Goal: Task Accomplishment & Management: Complete application form

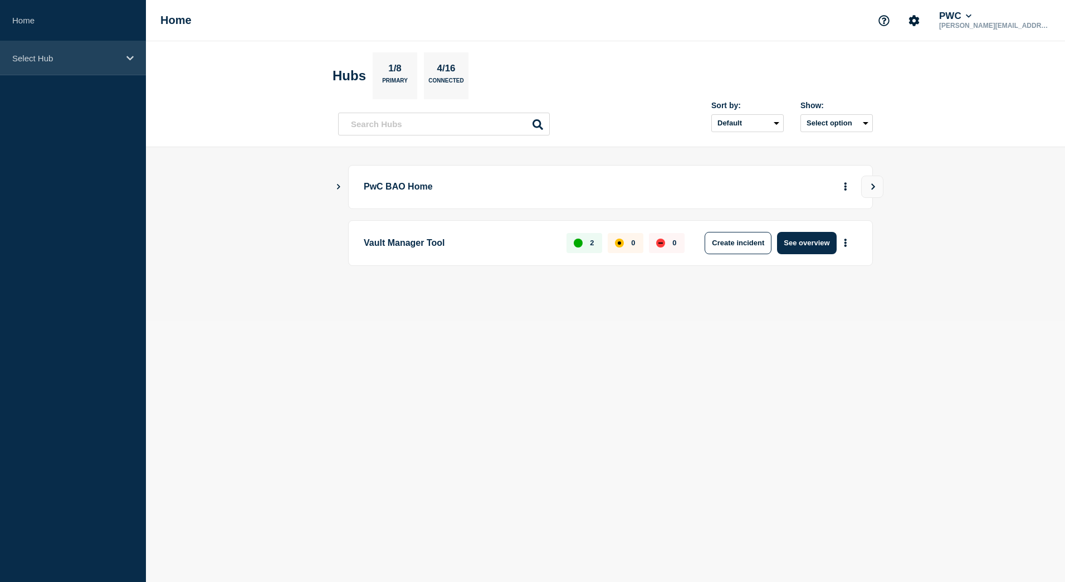
click at [97, 51] on div "Select Hub" at bounding box center [73, 58] width 146 height 34
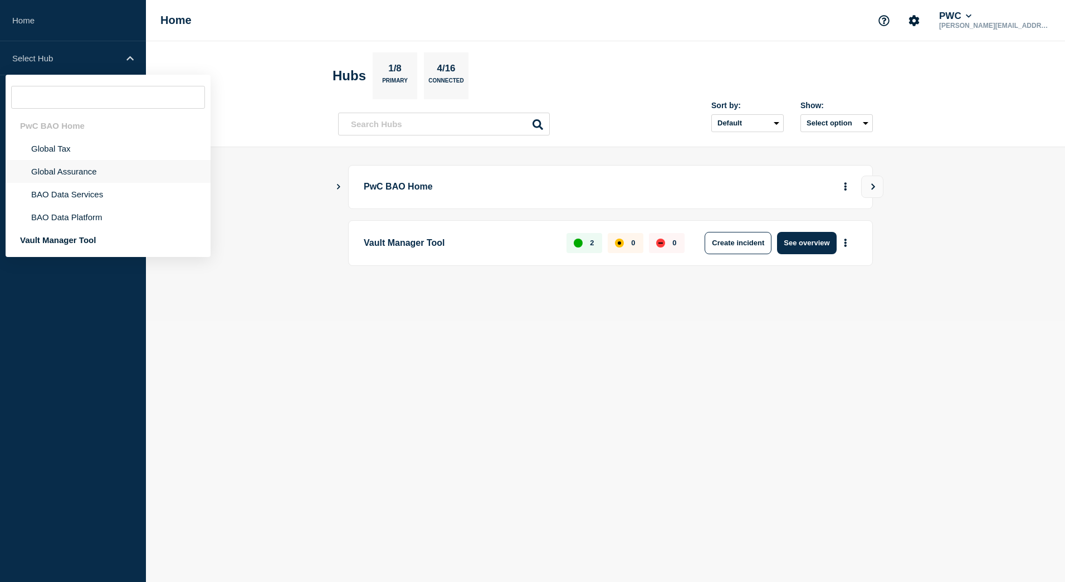
click at [82, 172] on li "Global Assurance" at bounding box center [108, 171] width 205 height 23
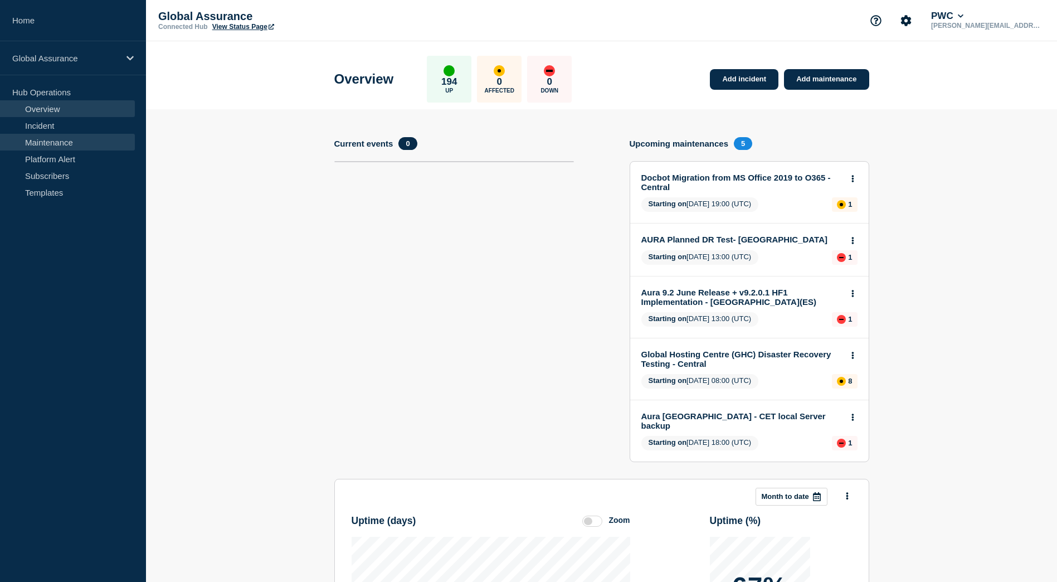
click at [67, 143] on link "Maintenance" at bounding box center [67, 142] width 135 height 17
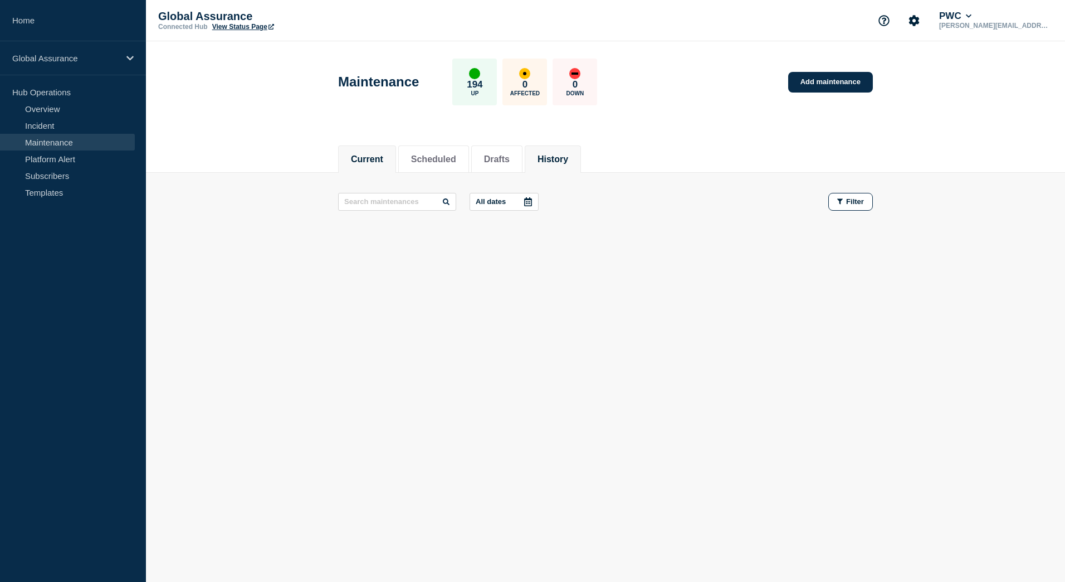
click at [562, 165] on li "History" at bounding box center [553, 158] width 56 height 27
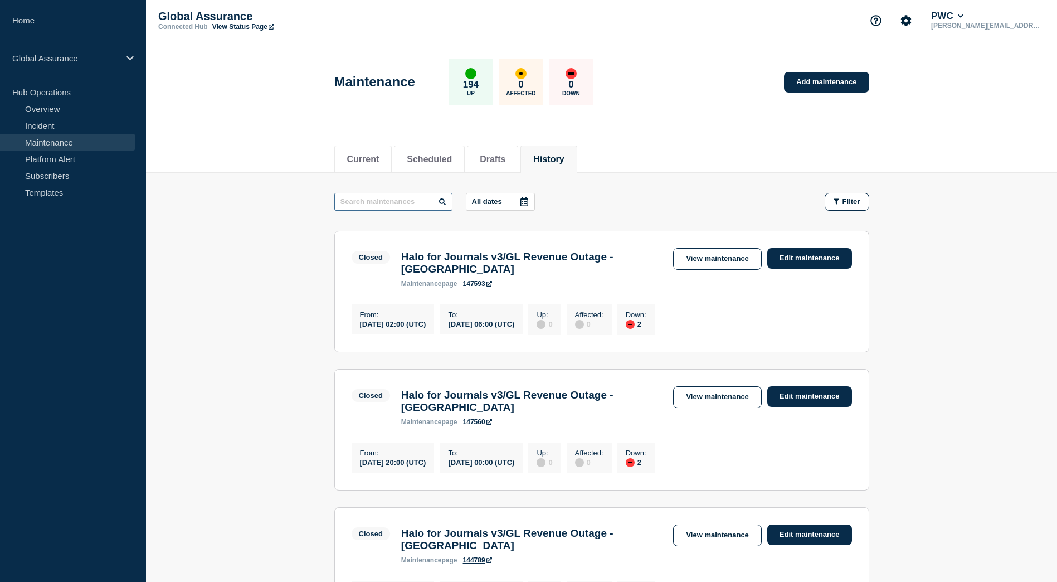
click at [390, 203] on input "text" at bounding box center [393, 202] width 118 height 18
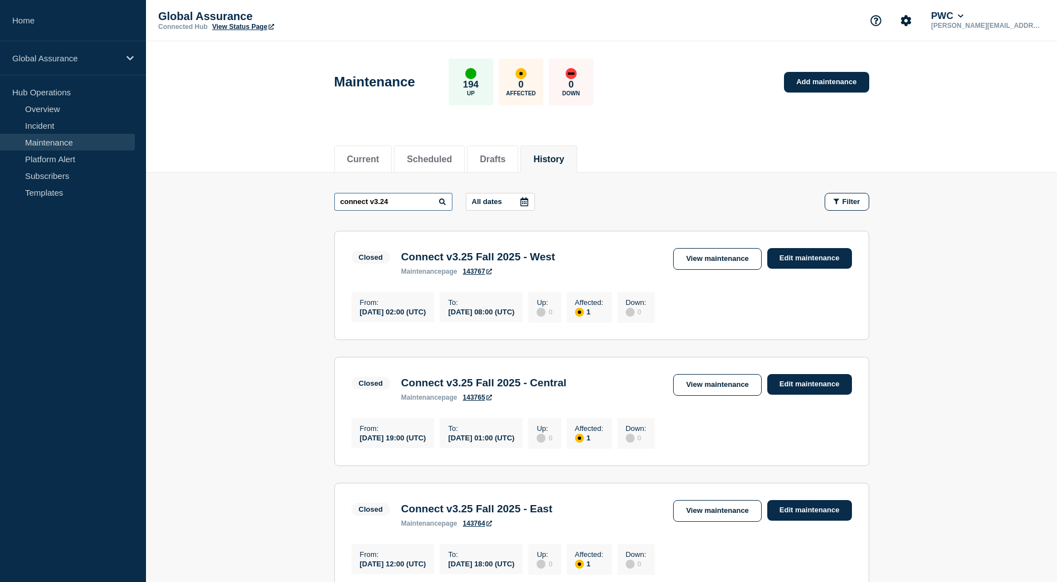
type input "connect v3.24"
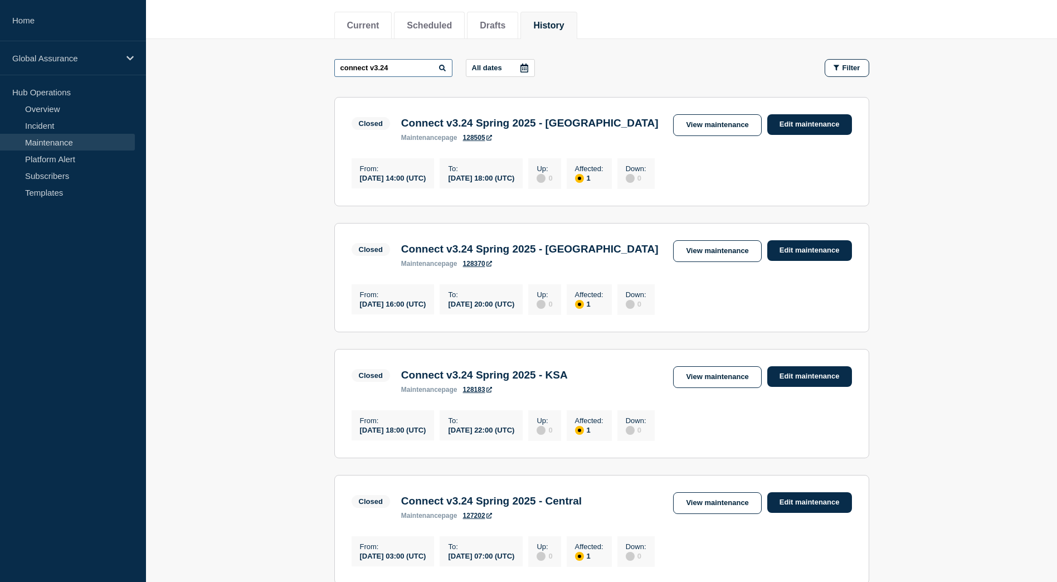
scroll to position [114, 0]
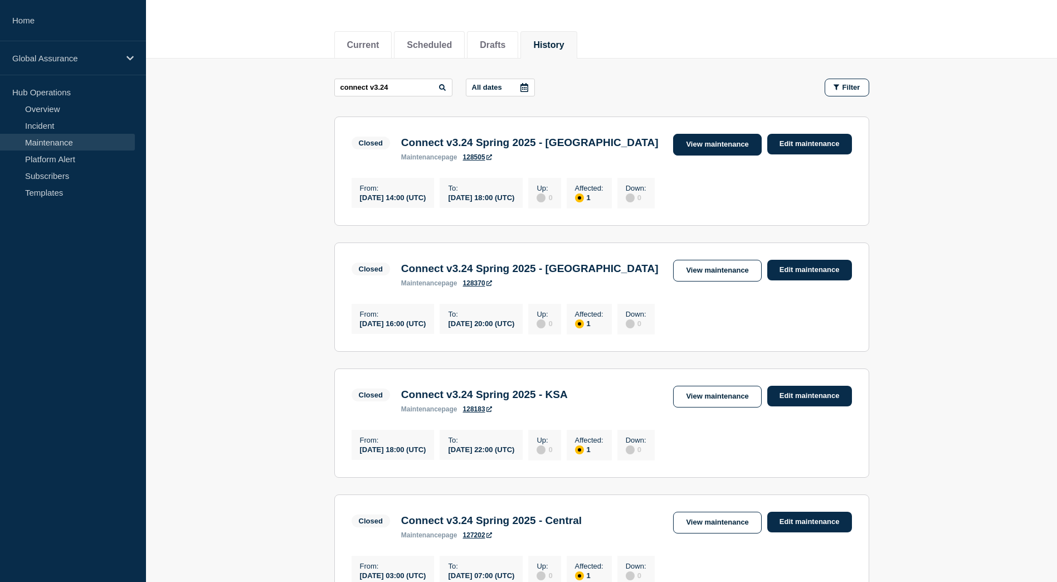
click at [708, 139] on link "View maintenance" at bounding box center [717, 145] width 88 height 22
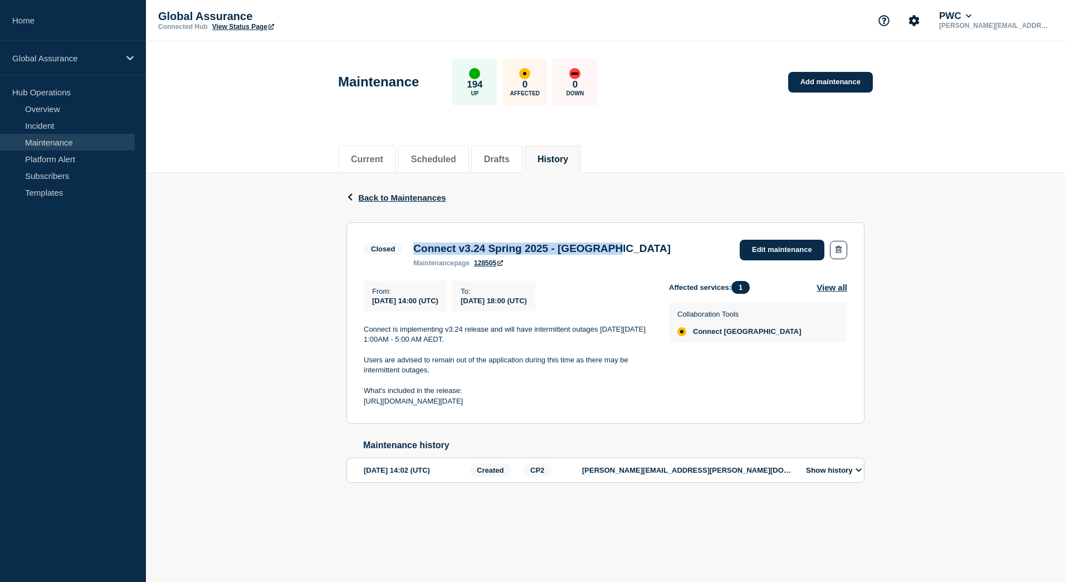
drag, startPoint x: 634, startPoint y: 251, endPoint x: 417, endPoint y: 247, distance: 216.2
click at [417, 247] on div "Connect v3.24 Spring 2025 - Australia maintenance page 128505" at bounding box center [542, 254] width 269 height 25
copy h3 "Connect v3.24 Spring 2025 - Australia"
drag, startPoint x: 471, startPoint y: 419, endPoint x: 359, endPoint y: 335, distance: 139.8
click at [359, 335] on section "Closed Connect v3.24 Spring 2025 - Australia maintenance page 128505 Edit maint…" at bounding box center [606, 323] width 518 height 202
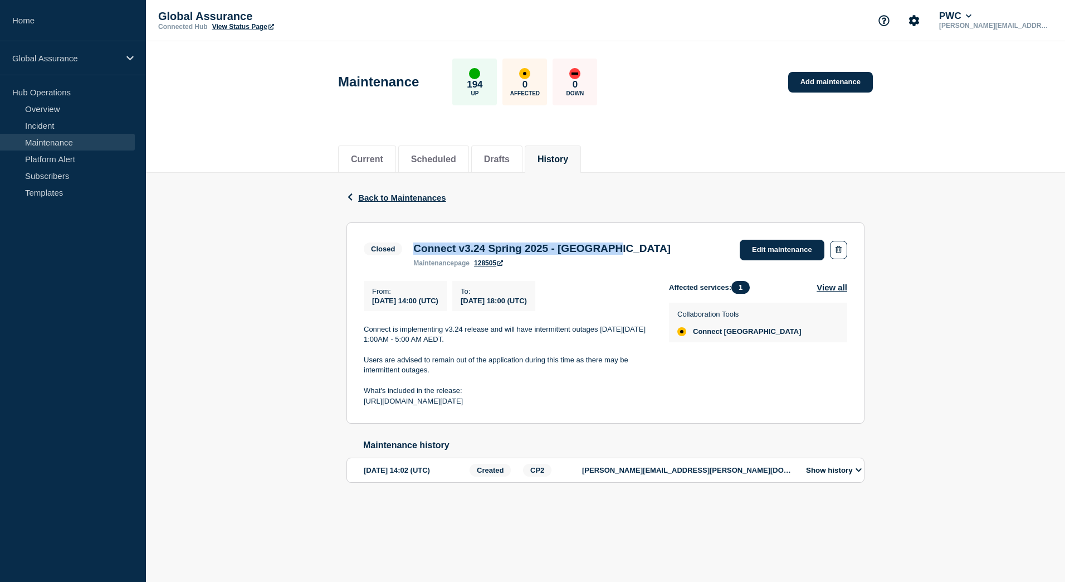
copy div "Connect is implementing v3.24 release and will have intermittent outages on Wed…"
click at [937, 289] on div "Back Back to Maintenances Closed Connect v3.24 Spring 2025 - Australia From 202…" at bounding box center [605, 345] width 919 height 345
click at [398, 195] on span "Back to Maintenances" at bounding box center [402, 197] width 88 height 9
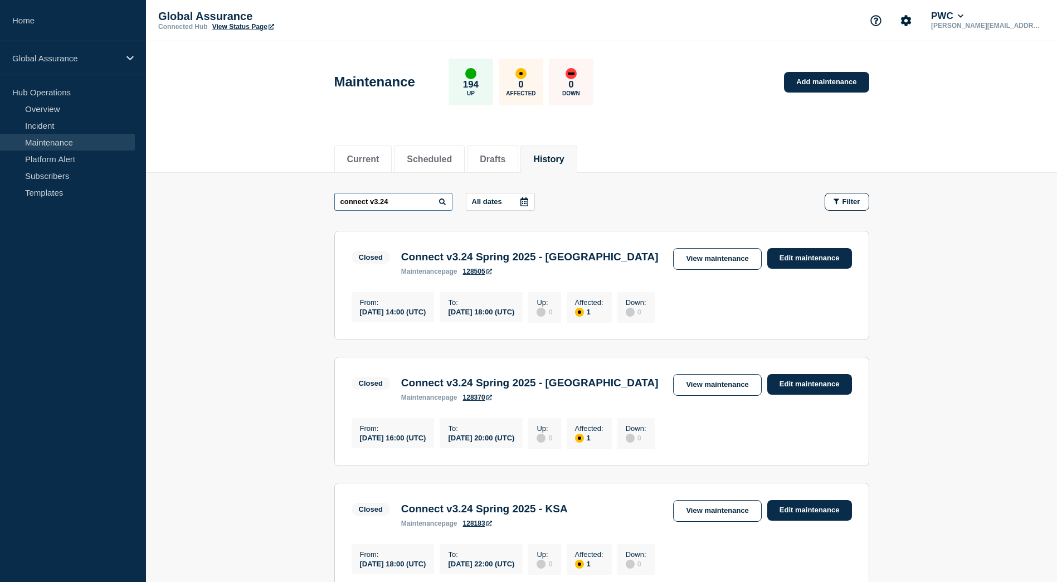
click at [403, 207] on input "connect v3.24" at bounding box center [393, 202] width 118 height 18
type input "connect v3.2"
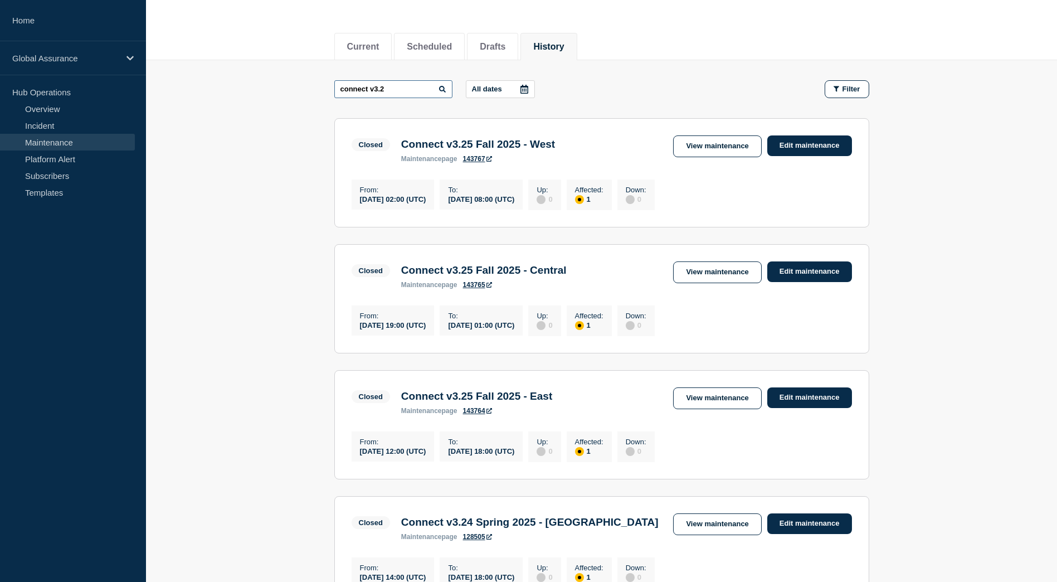
scroll to position [111, 0]
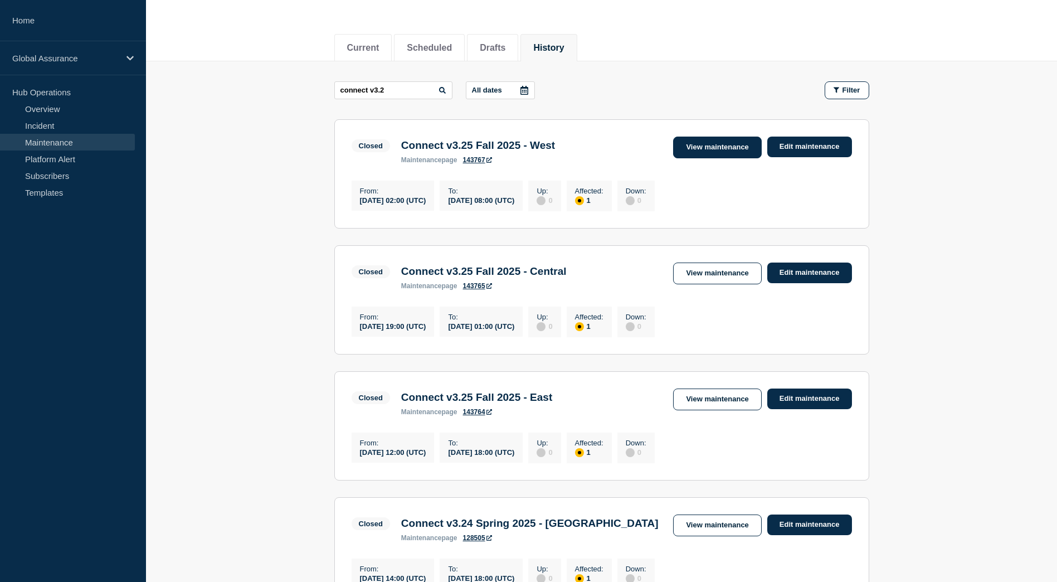
click at [703, 146] on link "View maintenance" at bounding box center [717, 148] width 88 height 22
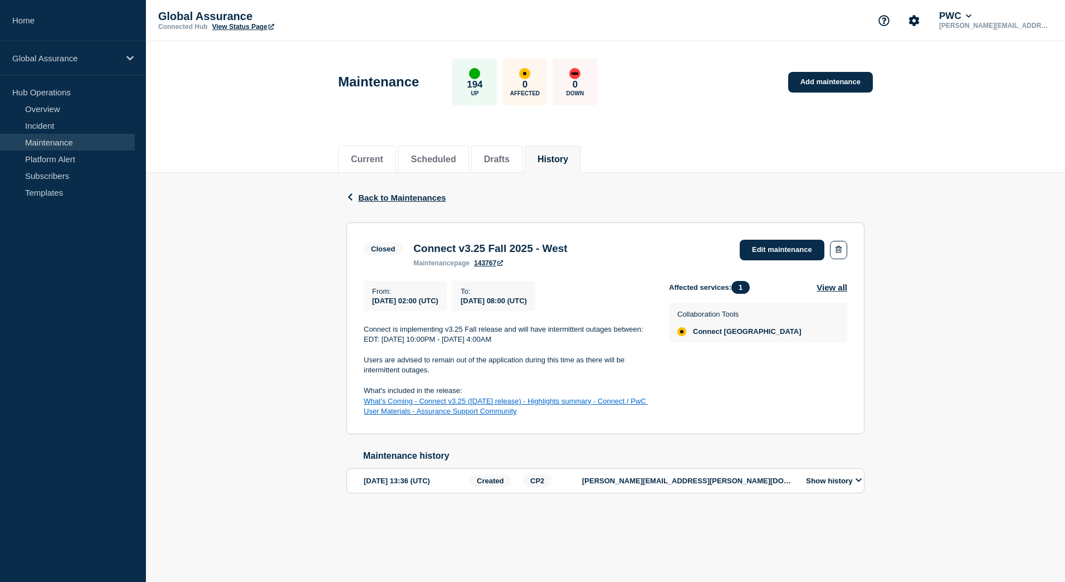
drag, startPoint x: 580, startPoint y: 420, endPoint x: 365, endPoint y: 336, distance: 230.8
click at [365, 336] on div "Connect is implementing v3.25 Fall release and will have intermittent outages b…" at bounding box center [508, 370] width 288 height 93
copy div "Connect is implementing v3.25 Fall release and will have intermittent outages b…"
click at [933, 306] on div "Back Back to Maintenances Closed Connect v3.25 Fall 2025 - West From 2025-09-26…" at bounding box center [605, 351] width 919 height 356
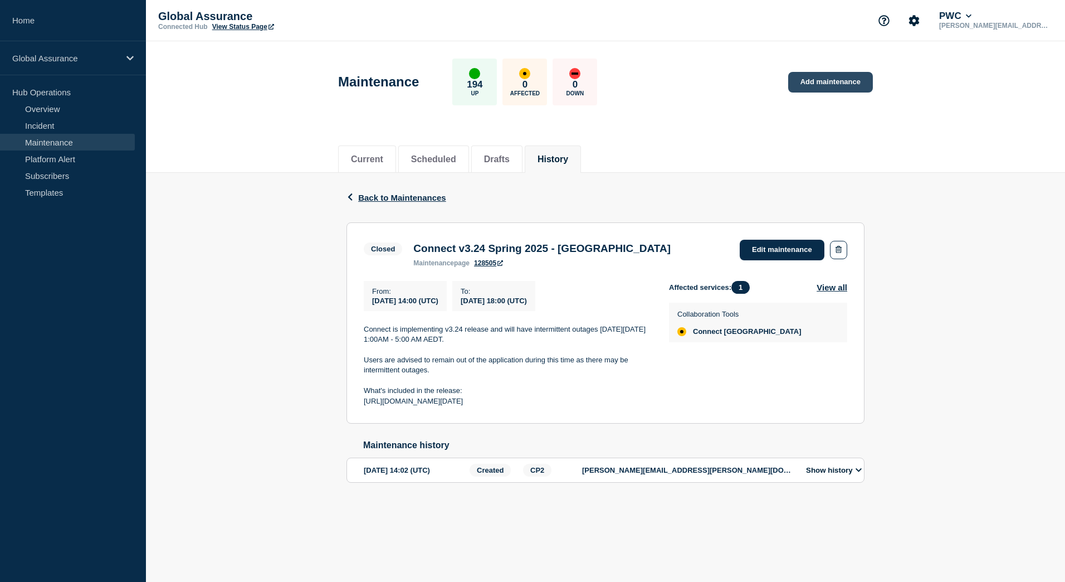
click at [839, 80] on link "Add maintenance" at bounding box center [830, 82] width 85 height 21
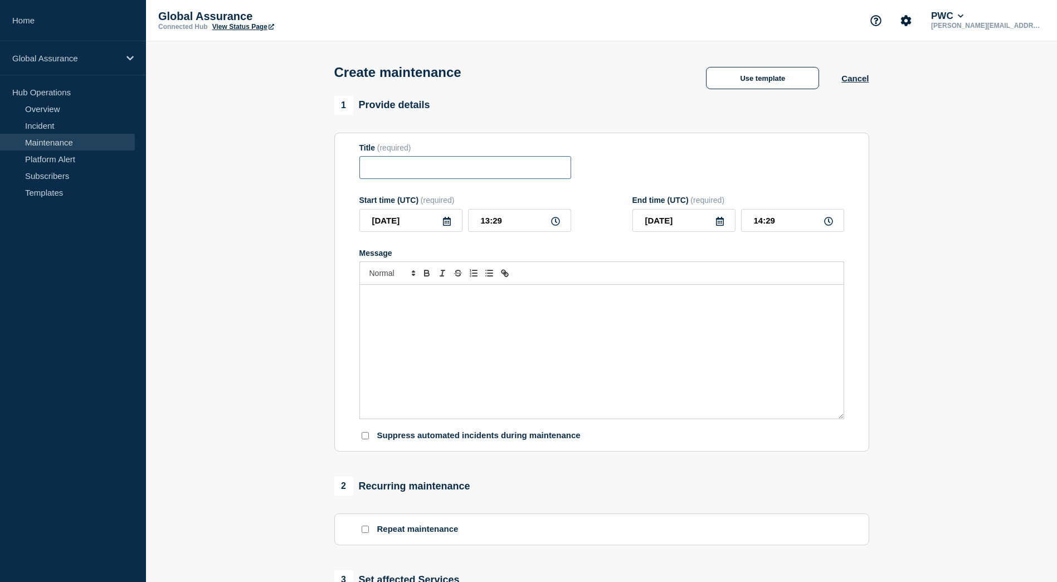
click at [385, 166] on input "Title" at bounding box center [465, 167] width 212 height 23
paste input "Connect v3.24 Spring 2025 - [GEOGRAPHIC_DATA]"
click at [427, 169] on input "Connect v3.24 Spring 2025 - [GEOGRAPHIC_DATA]" at bounding box center [465, 167] width 212 height 23
drag, startPoint x: 456, startPoint y: 174, endPoint x: 434, endPoint y: 176, distance: 22.4
click at [434, 176] on input "Connect v3.25 Spring 2025 - [GEOGRAPHIC_DATA]" at bounding box center [465, 167] width 212 height 23
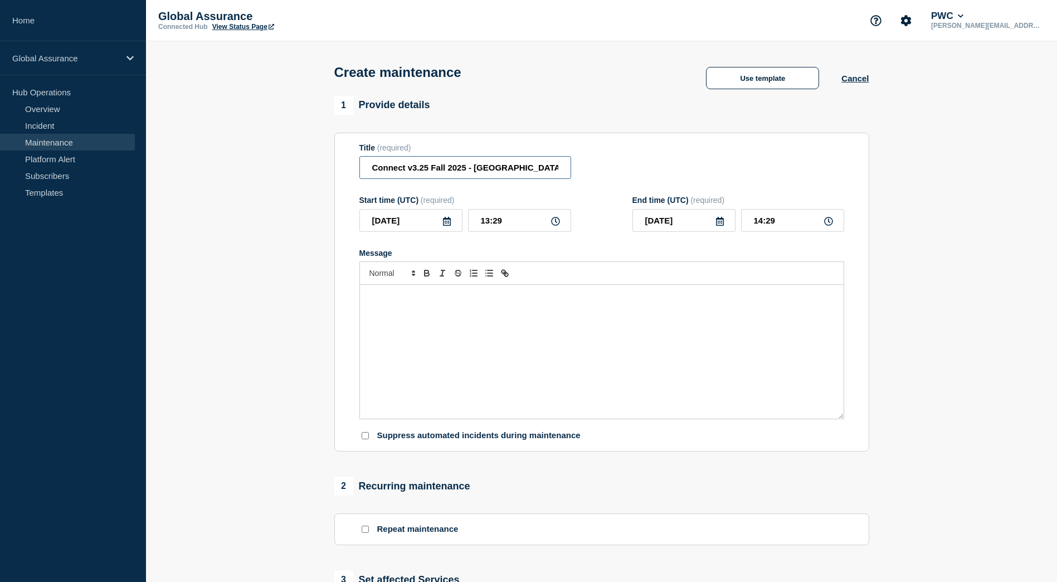
click at [524, 171] on input "Connect v3.25 Fall 2025 - [GEOGRAPHIC_DATA]" at bounding box center [465, 167] width 212 height 23
click at [449, 172] on input "Connect v3.25 Fall 2025 - [GEOGRAPHIC_DATA]" at bounding box center [465, 167] width 212 height 23
type input "Connect v3.25 Fall 2025 - Australia"
click at [450, 224] on icon at bounding box center [447, 221] width 8 height 9
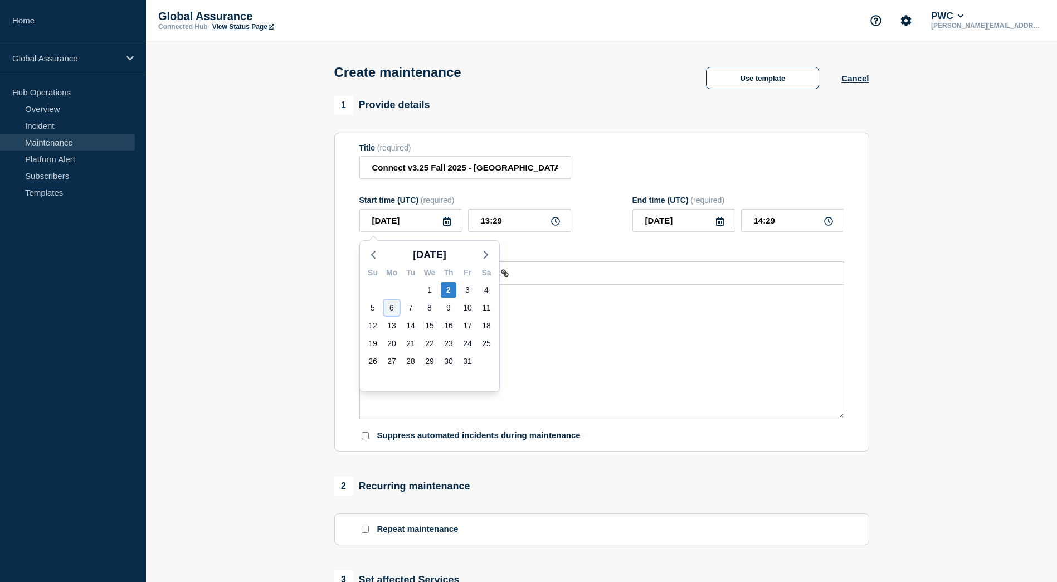
click at [397, 307] on div "6" at bounding box center [392, 308] width 16 height 16
type input "2025-10-06"
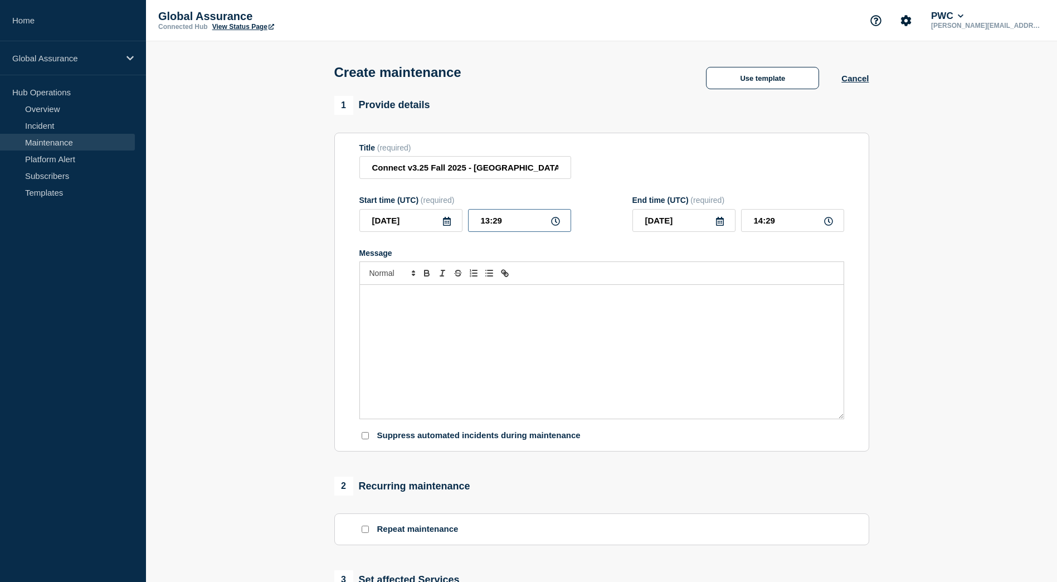
click at [489, 224] on input "13:29" at bounding box center [519, 220] width 103 height 23
drag, startPoint x: 489, startPoint y: 224, endPoint x: 481, endPoint y: 225, distance: 7.8
click at [481, 225] on input "13:29" at bounding box center [519, 220] width 103 height 23
type input "02:29"
type input "03:29"
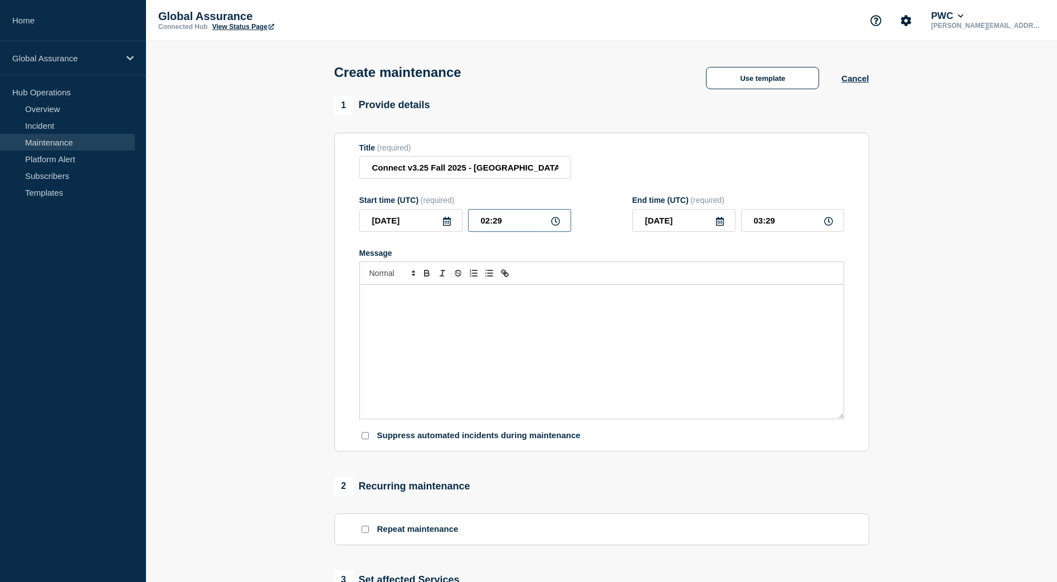
click at [507, 227] on input "02:29" at bounding box center [519, 220] width 103 height 23
type input "02:00"
type input "03:00"
click at [615, 168] on div "Title (required) Connect v3.25 Fall 2025 - Australia" at bounding box center [601, 161] width 485 height 36
click at [441, 225] on input "2025-10-06" at bounding box center [410, 220] width 103 height 23
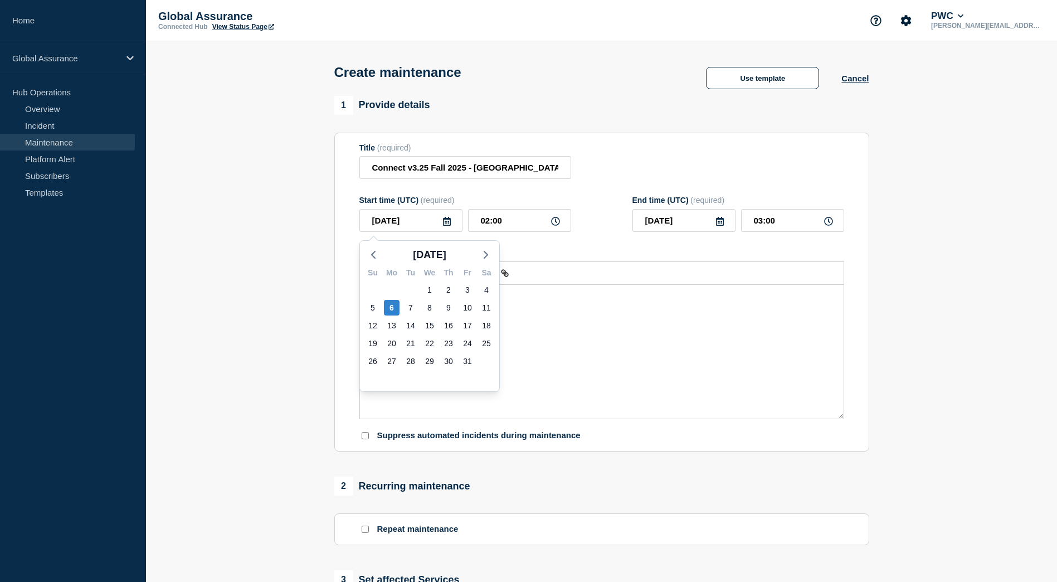
click at [445, 225] on icon at bounding box center [447, 221] width 8 height 9
click at [447, 226] on icon at bounding box center [446, 221] width 9 height 9
click at [411, 309] on div "7" at bounding box center [411, 308] width 16 height 16
type input "2025-10-07"
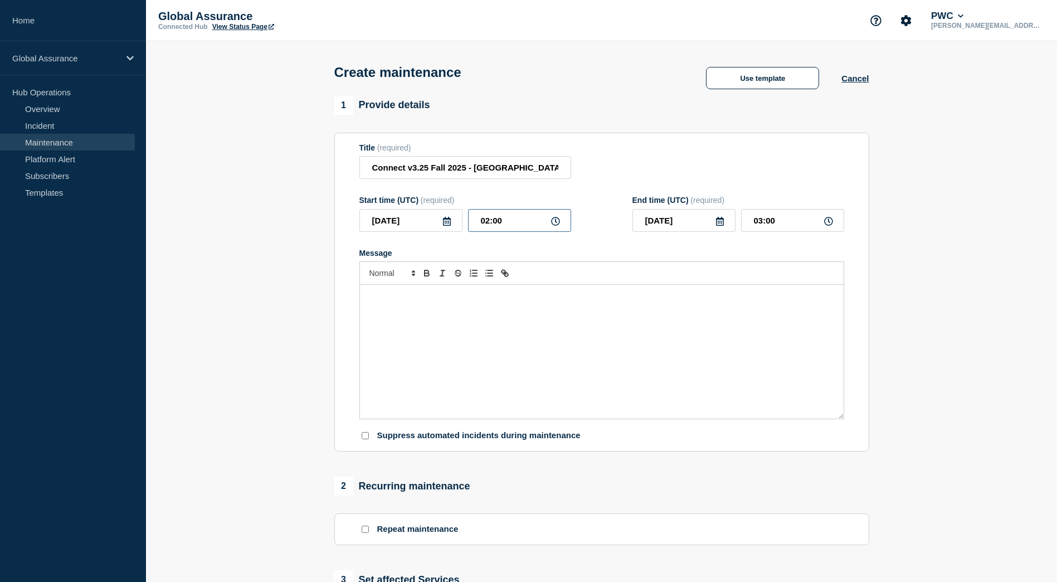
click at [508, 228] on input "02:00" at bounding box center [519, 220] width 103 height 23
click at [524, 203] on div "Start time (UTC) (required)" at bounding box center [465, 200] width 212 height 9
click at [761, 222] on input "03:00" at bounding box center [792, 220] width 103 height 23
type input "08:00"
click at [457, 333] on div "Message" at bounding box center [602, 352] width 484 height 134
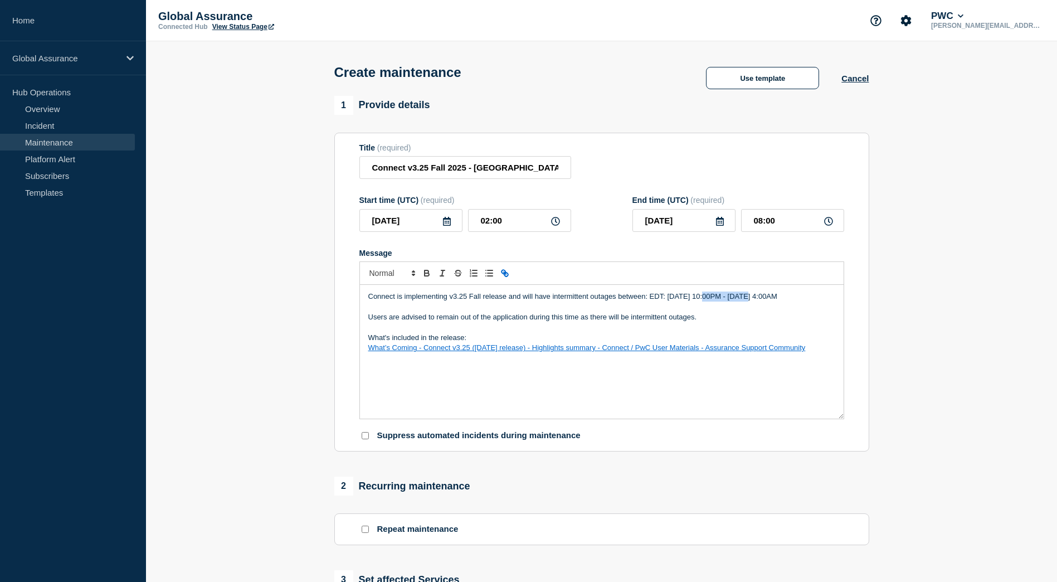
drag, startPoint x: 746, startPoint y: 299, endPoint x: 703, endPoint y: 300, distance: 43.5
click at [703, 300] on p "Connect is implementing v3.25 Fall release and will have intermittent outages b…" at bounding box center [601, 296] width 467 height 10
